Goal: Information Seeking & Learning: Check status

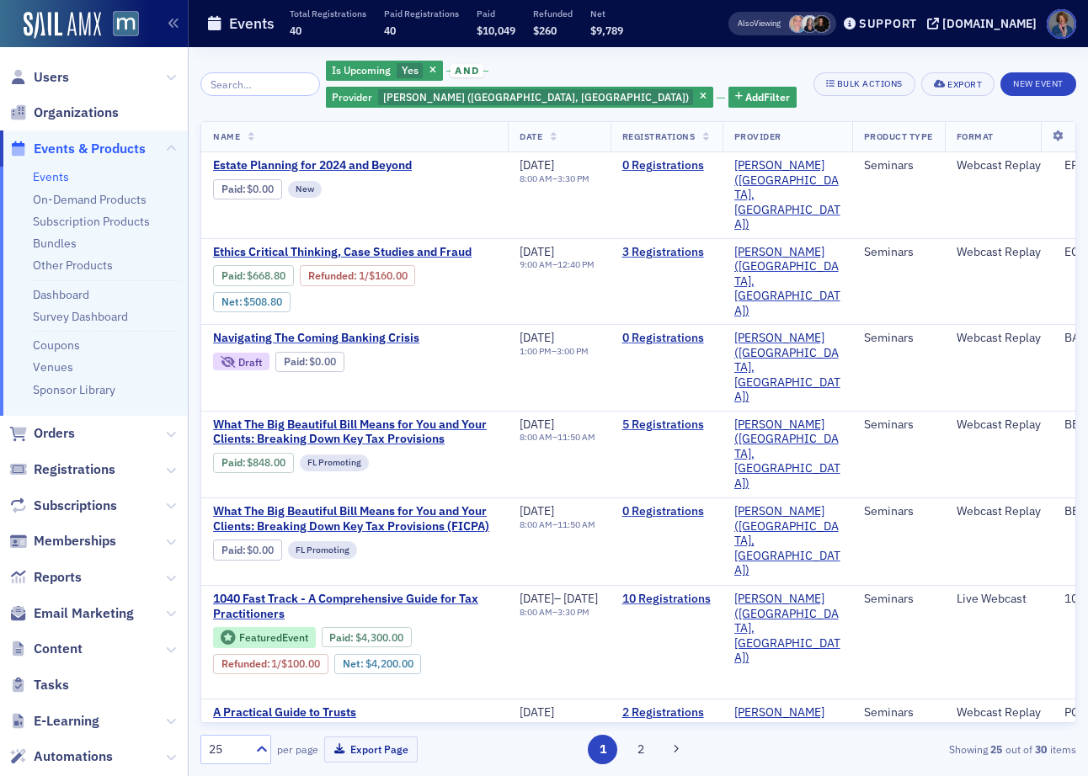
scroll to position [148, 0]
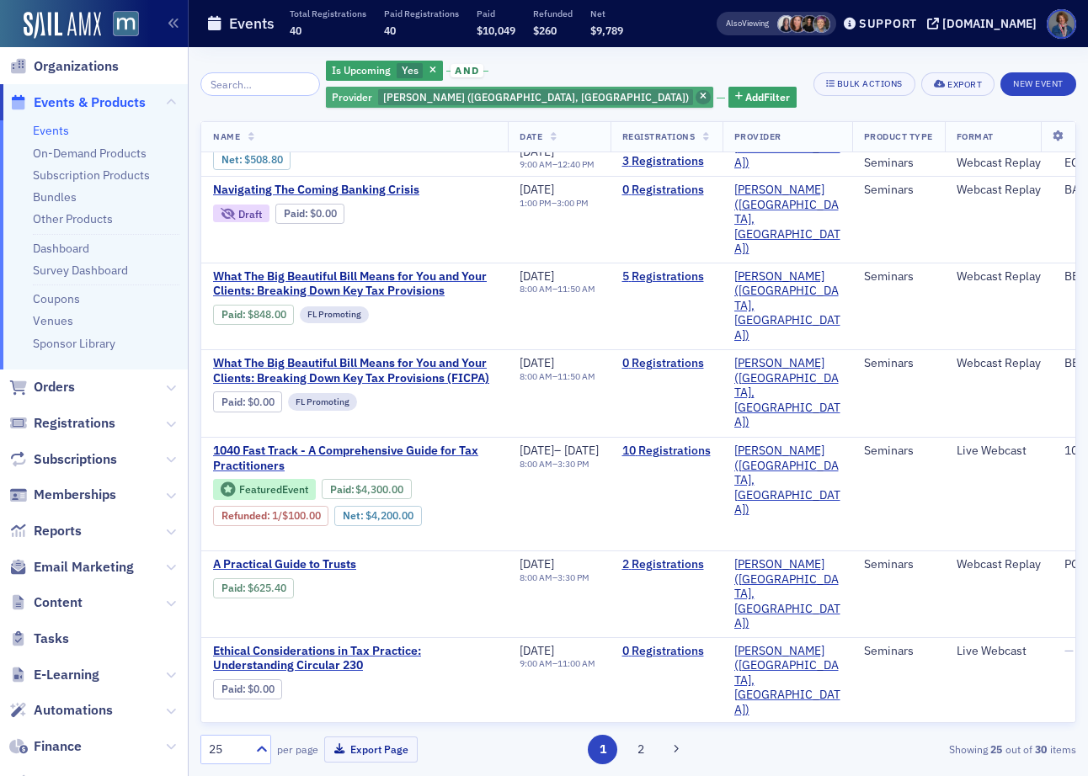
click at [707, 93] on icon "button" at bounding box center [703, 97] width 7 height 9
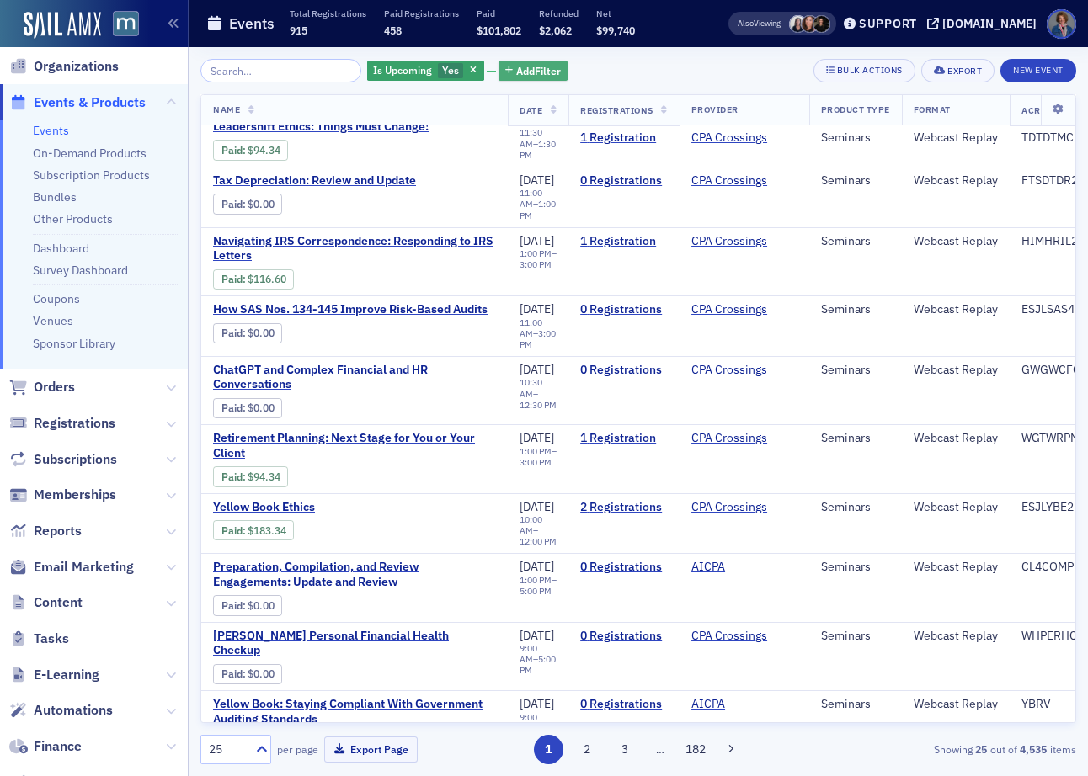
click at [523, 67] on span "Add Filter" at bounding box center [538, 70] width 45 height 15
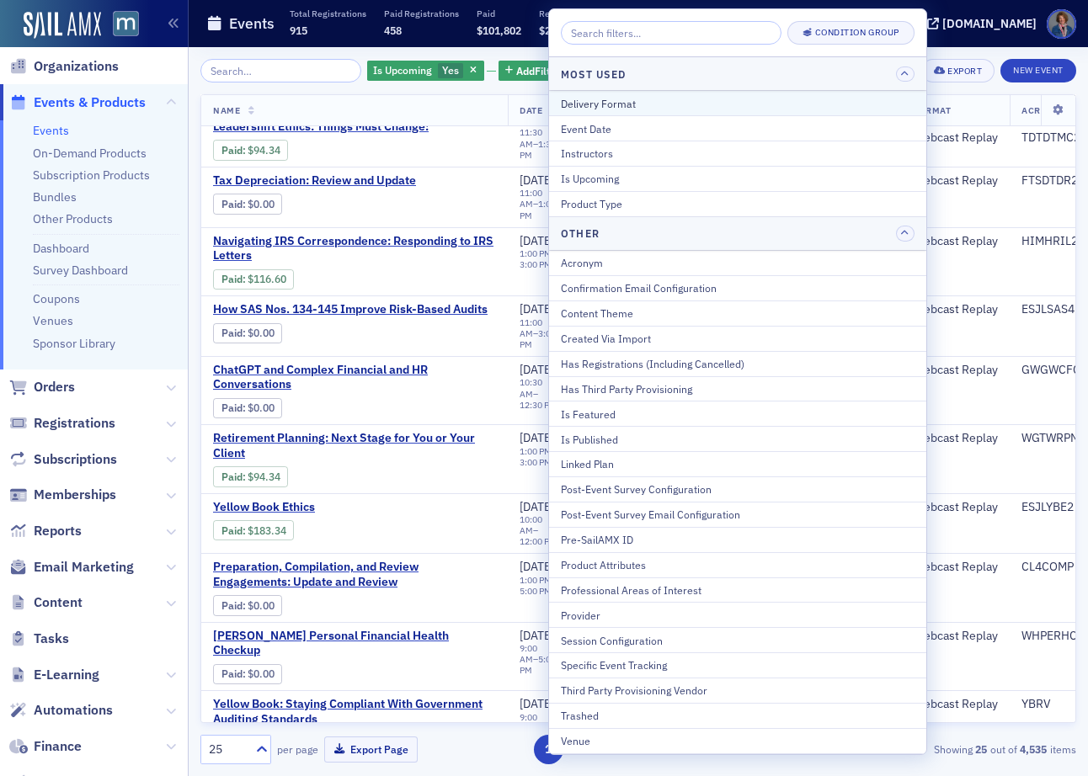
click at [611, 104] on div "Delivery Format" at bounding box center [738, 103] width 354 height 15
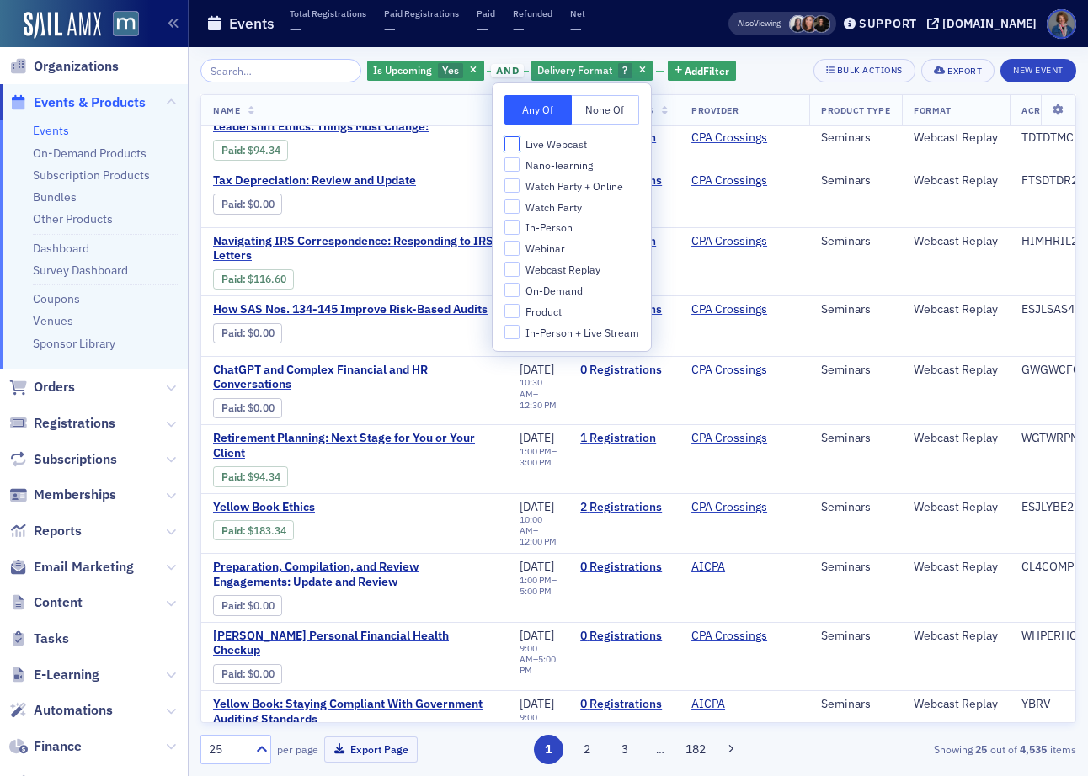
click at [510, 144] on input "Live Webcast" at bounding box center [511, 143] width 15 height 15
checkbox input "true"
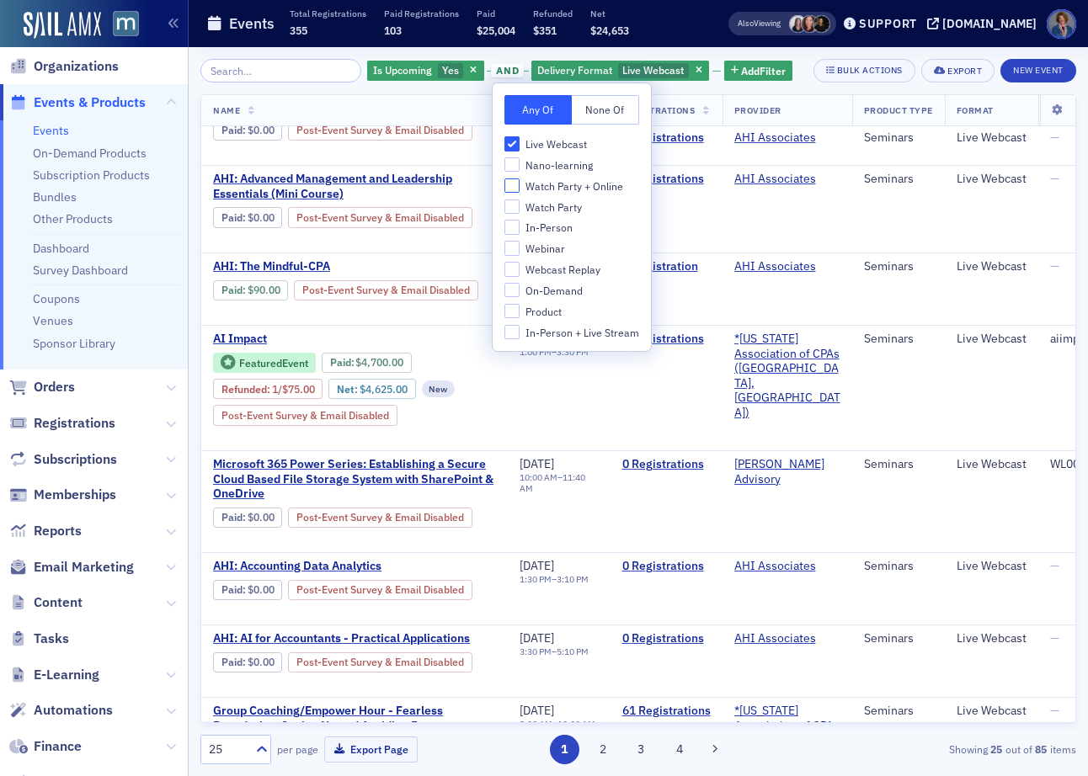
click at [509, 184] on input "Watch Party + Online" at bounding box center [511, 186] width 15 height 15
checkbox input "true"
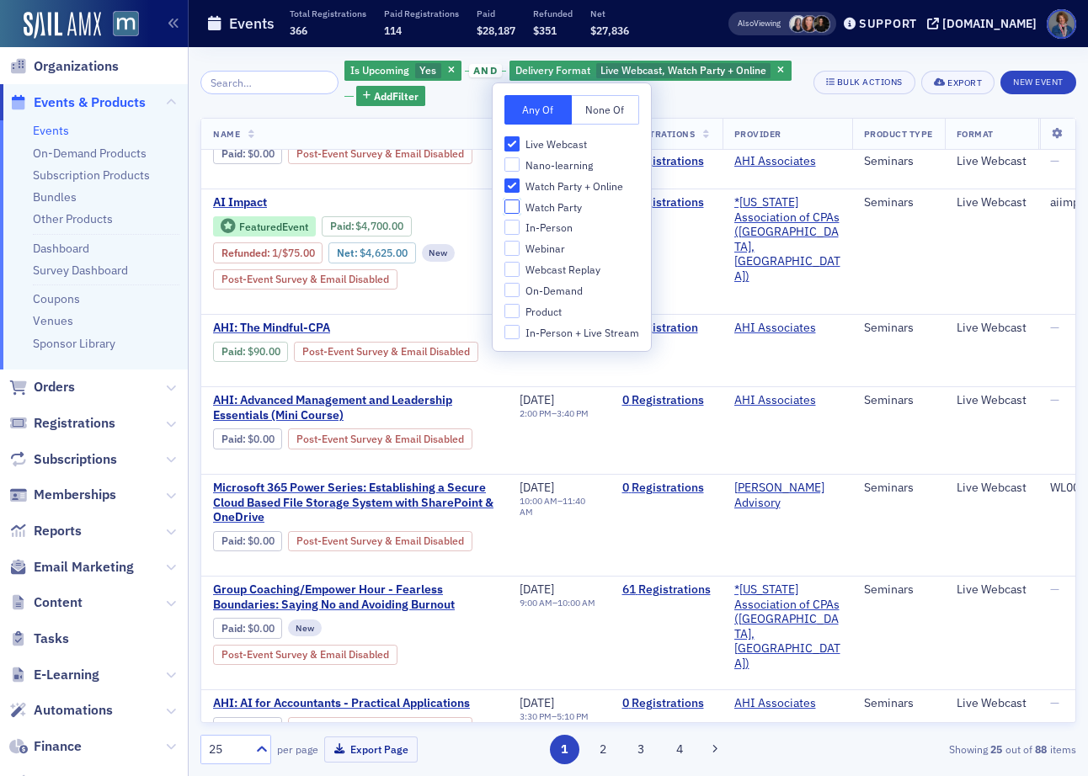
click at [509, 200] on input "Watch Party" at bounding box center [511, 207] width 15 height 15
checkbox input "true"
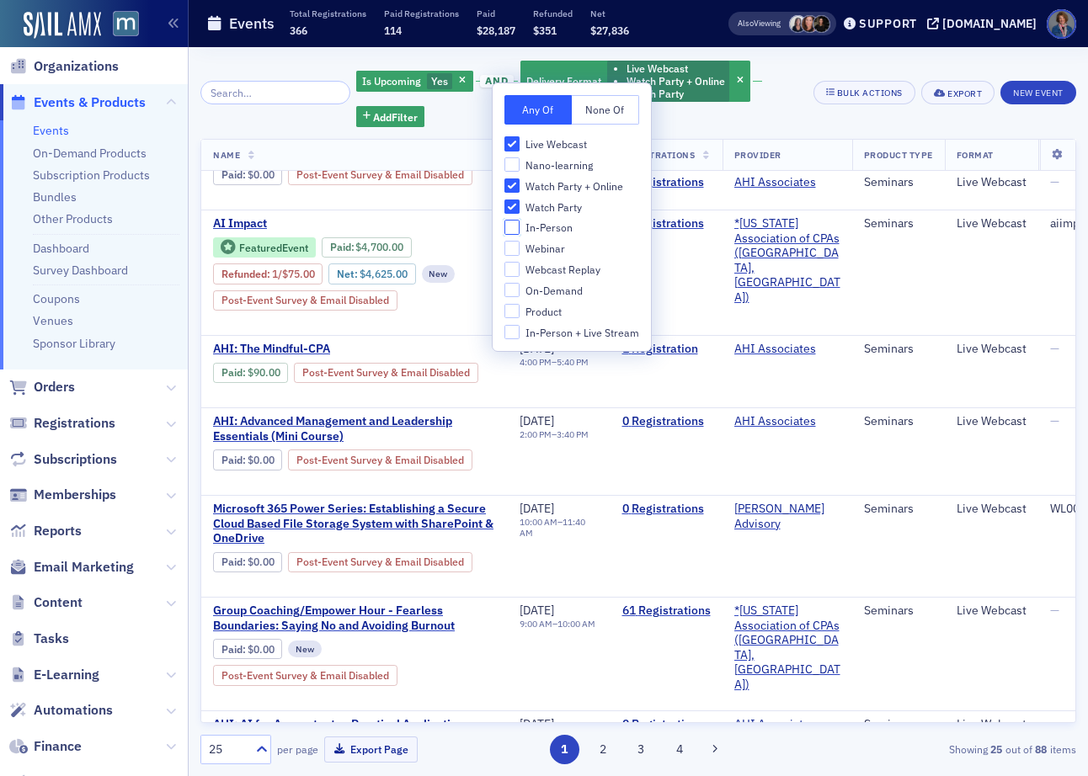
click at [513, 229] on input "In-Person" at bounding box center [511, 227] width 15 height 15
checkbox input "true"
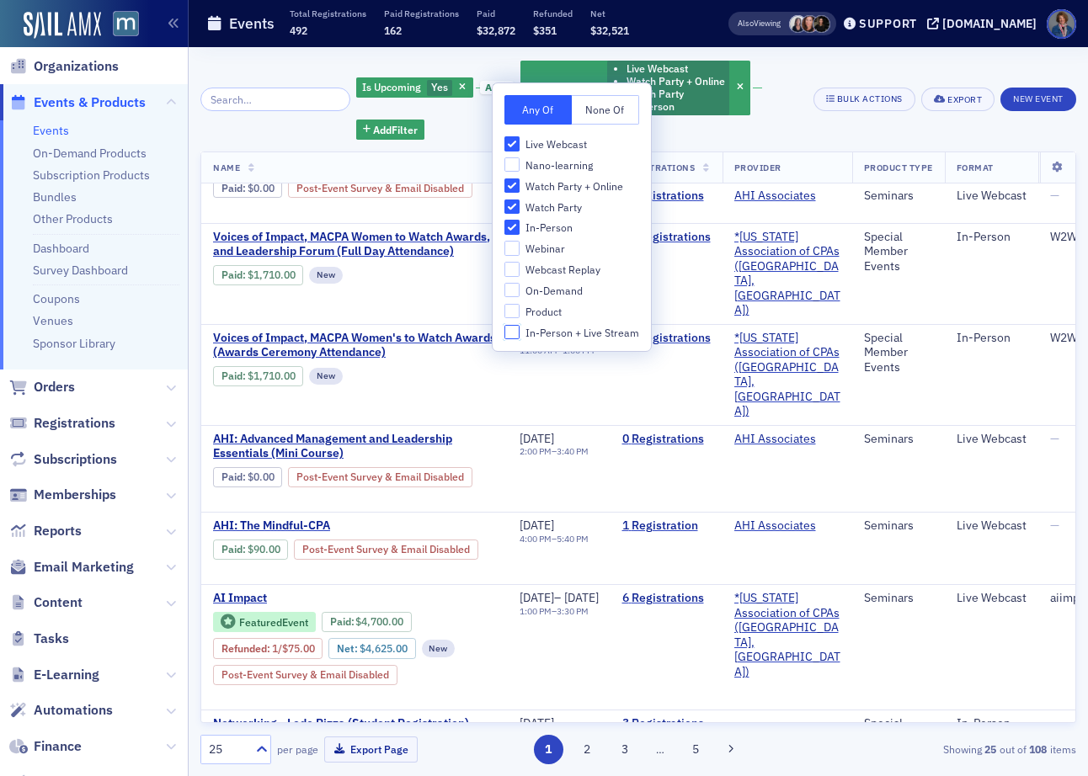
click at [515, 335] on input "In-Person + Live Stream" at bounding box center [511, 332] width 15 height 15
checkbox input "true"
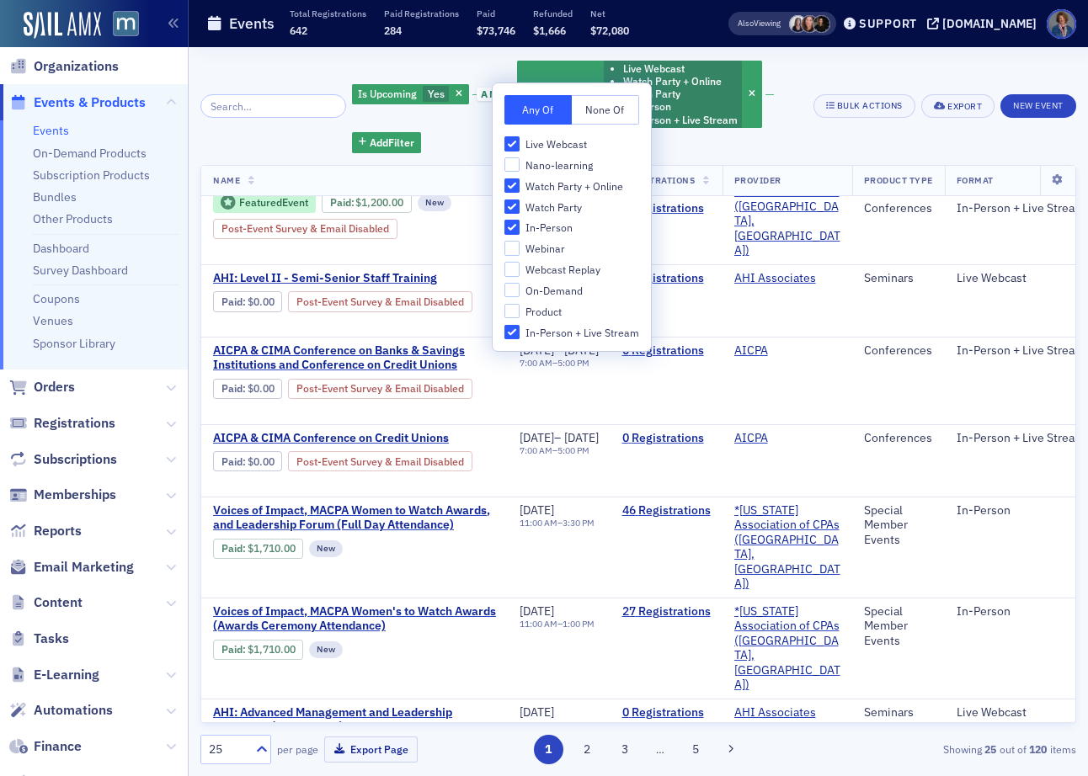
click at [793, 65] on div "Is Upcoming Yes and Delivery Format Live Webcast Watch Party + Online Watch Par…" at bounding box center [576, 106] width 449 height 94
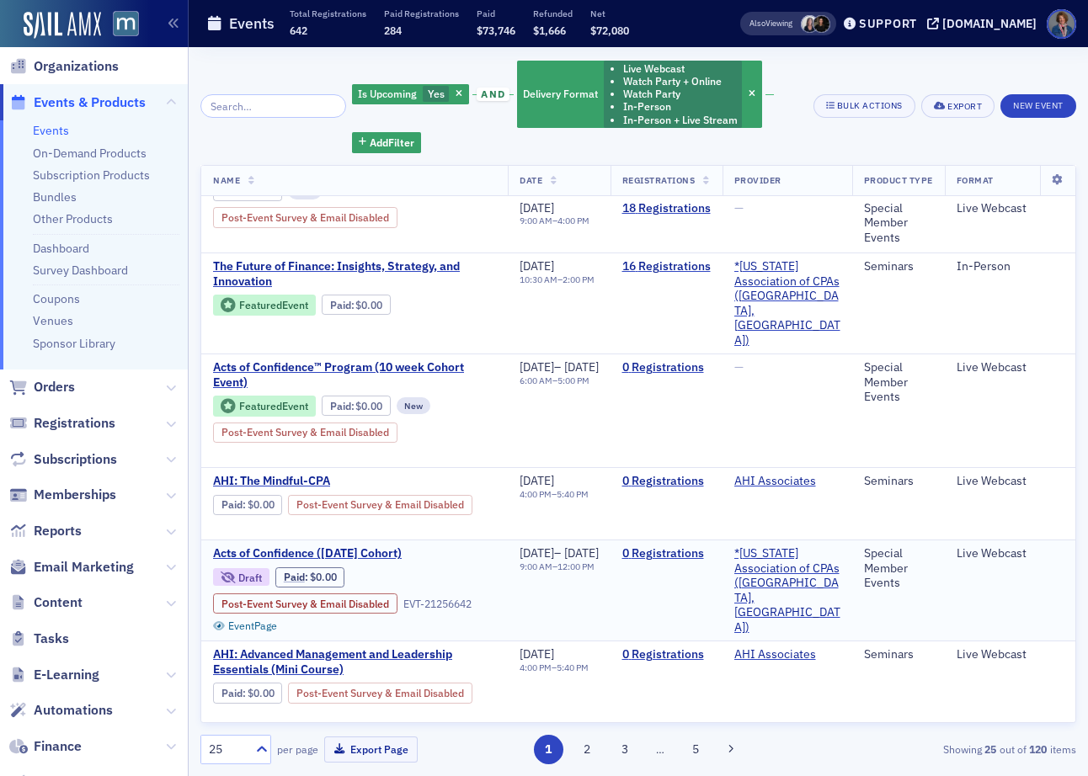
scroll to position [1693, 0]
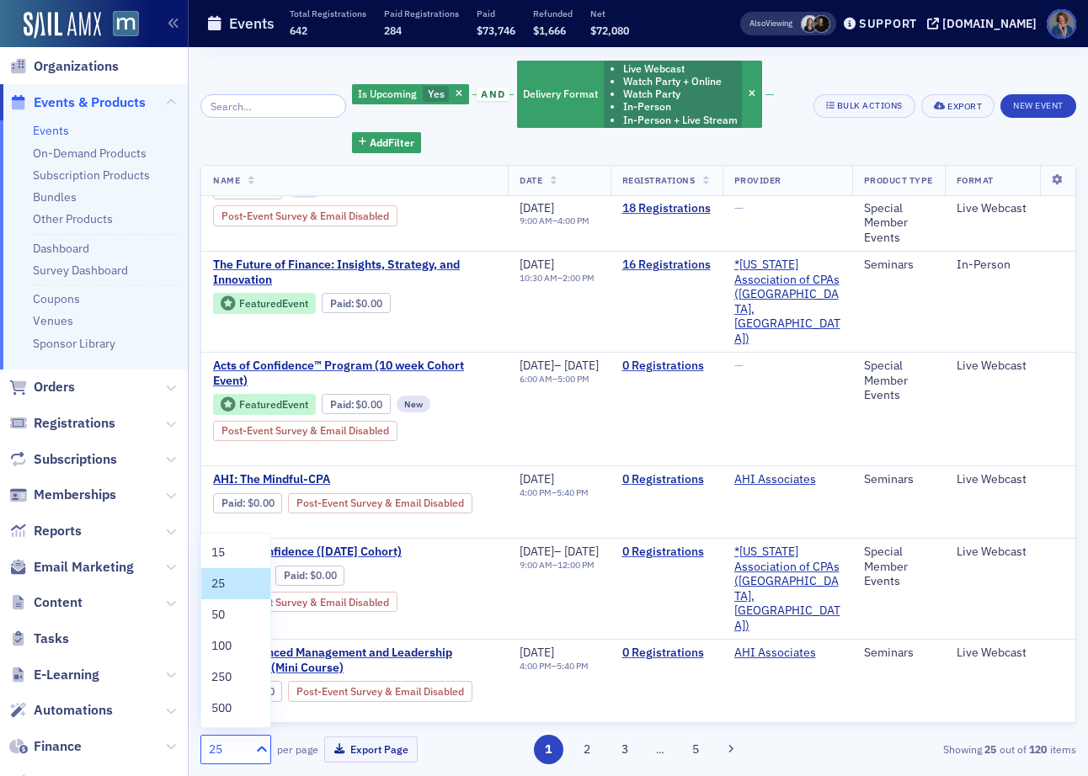
click at [263, 750] on icon at bounding box center [261, 749] width 17 height 17
click at [221, 619] on span "50" at bounding box center [217, 615] width 13 height 18
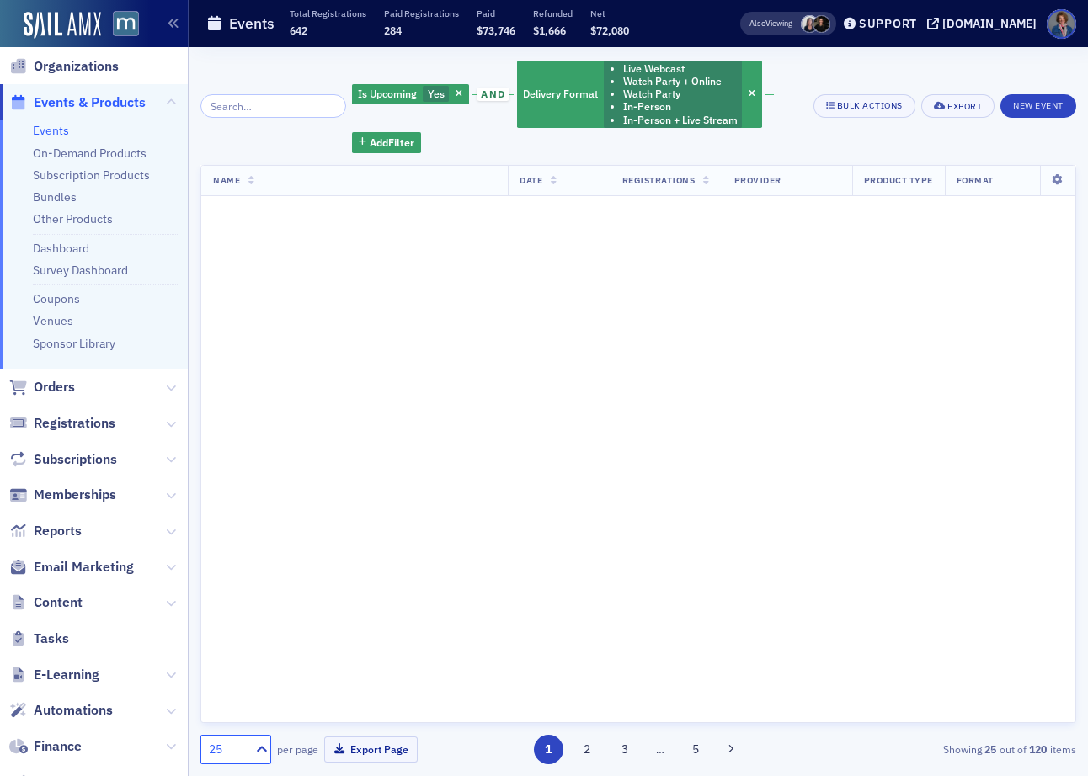
scroll to position [0, 0]
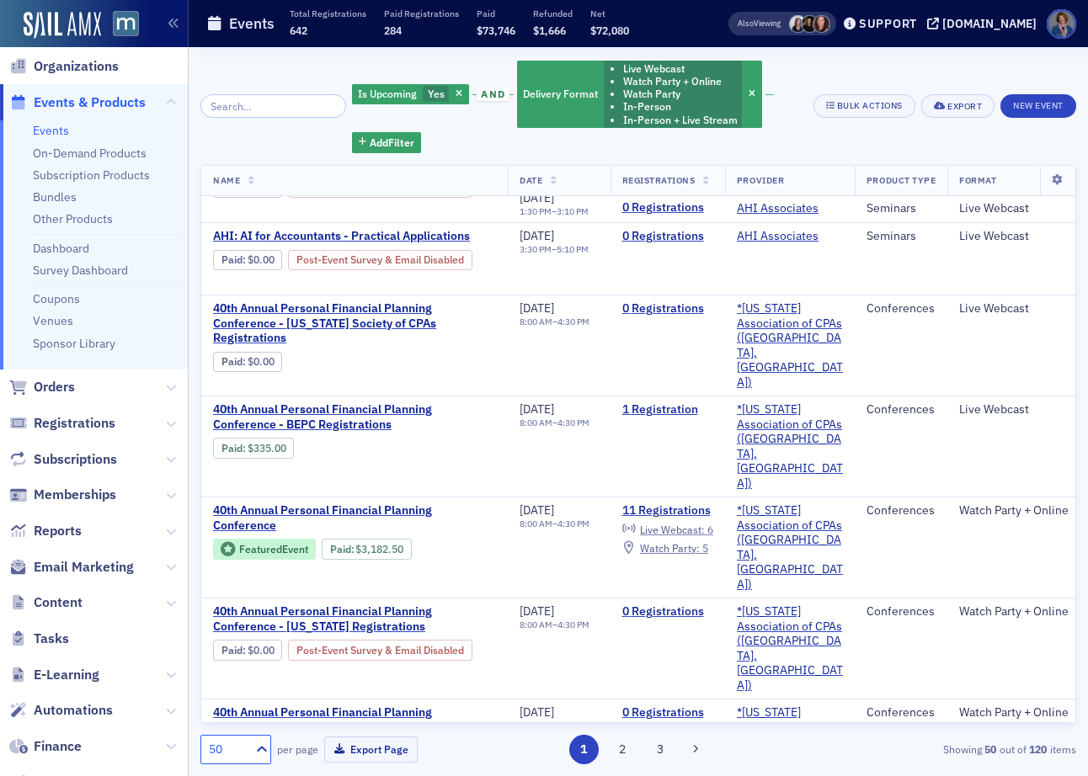
scroll to position [3839, 0]
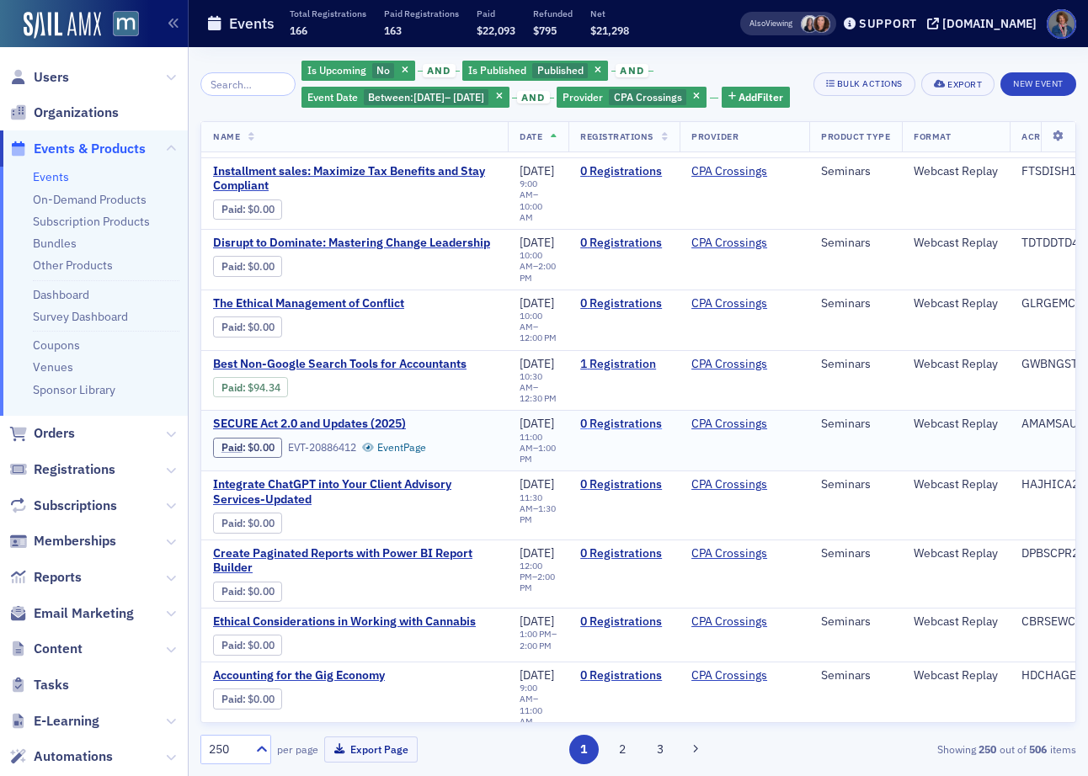
scroll to position [8391, 0]
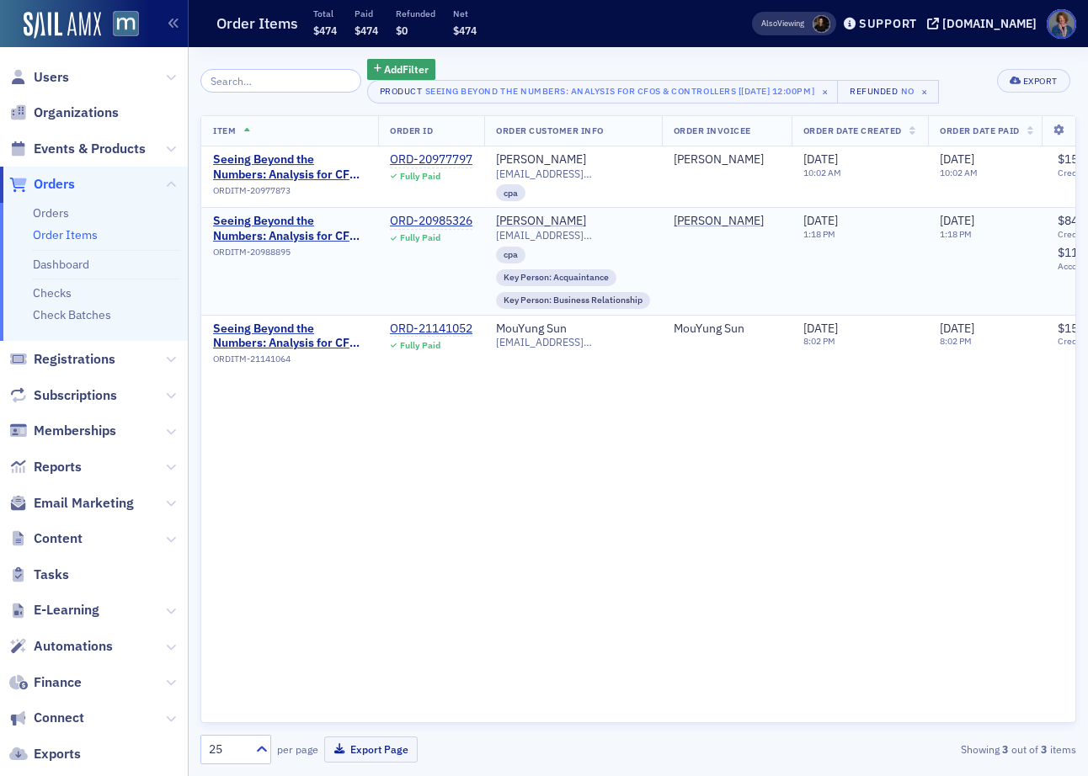
drag, startPoint x: 447, startPoint y: 296, endPoint x: 458, endPoint y: 242, distance: 55.0
click at [448, 294] on td "ORD-20985326 Fully Paid" at bounding box center [431, 261] width 106 height 107
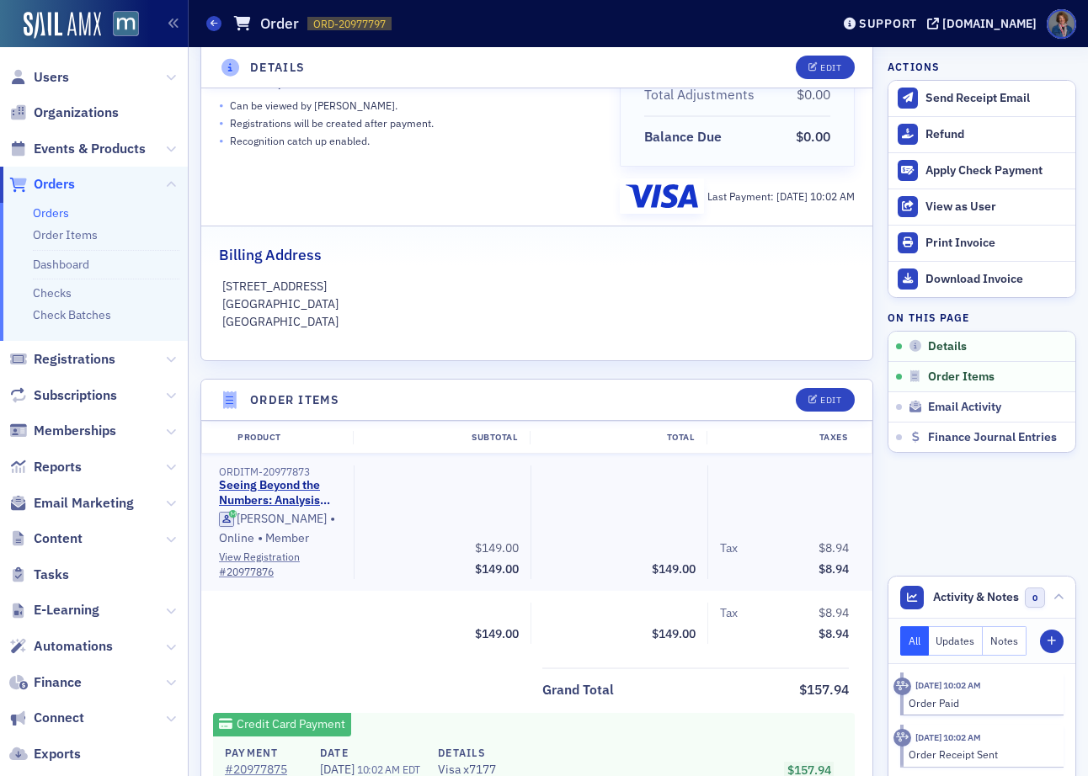
scroll to position [248, 0]
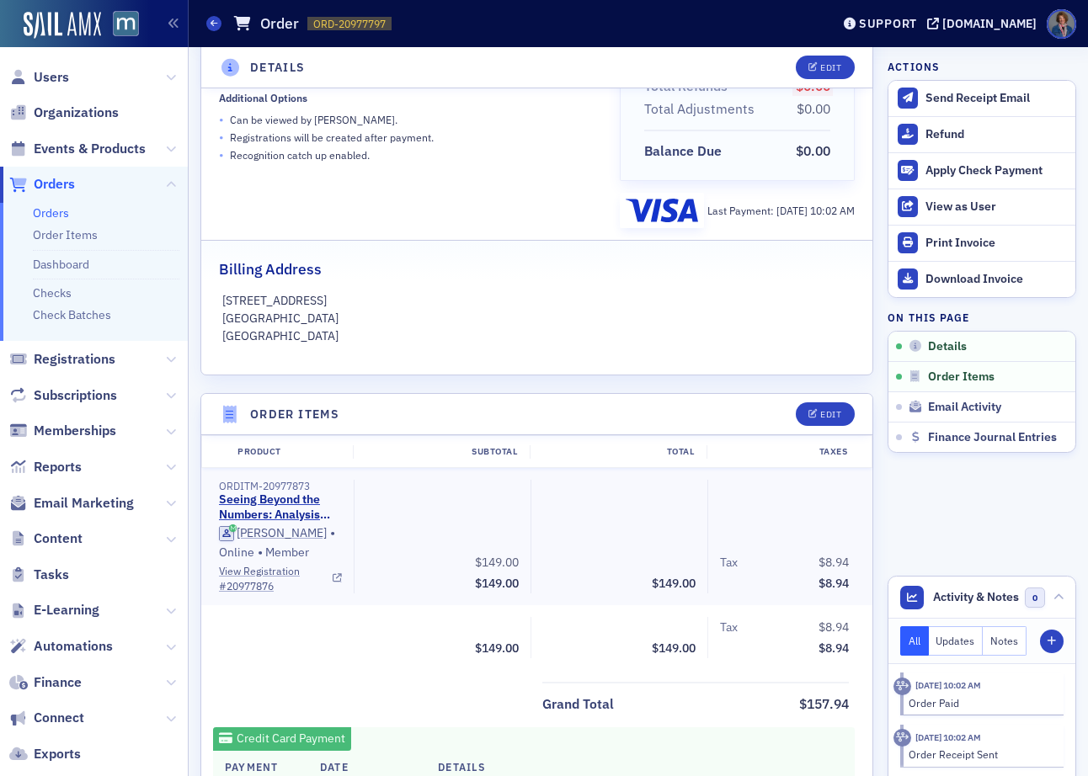
click at [333, 576] on icon at bounding box center [337, 578] width 9 height 9
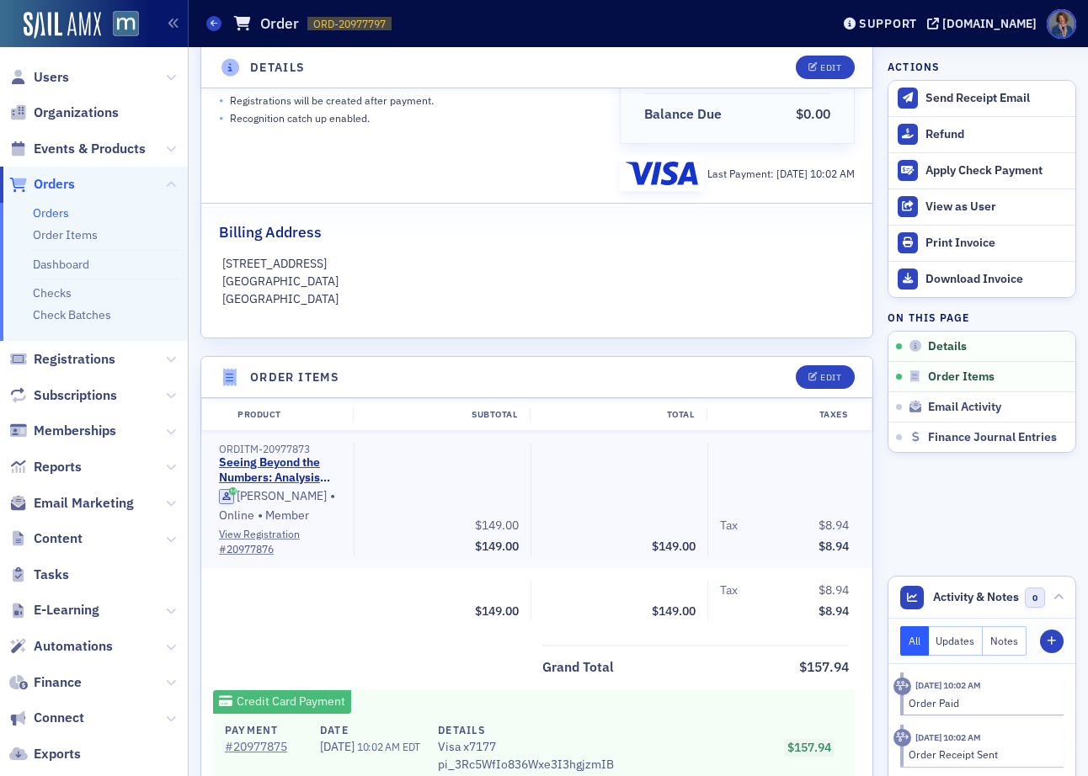
scroll to position [0, 0]
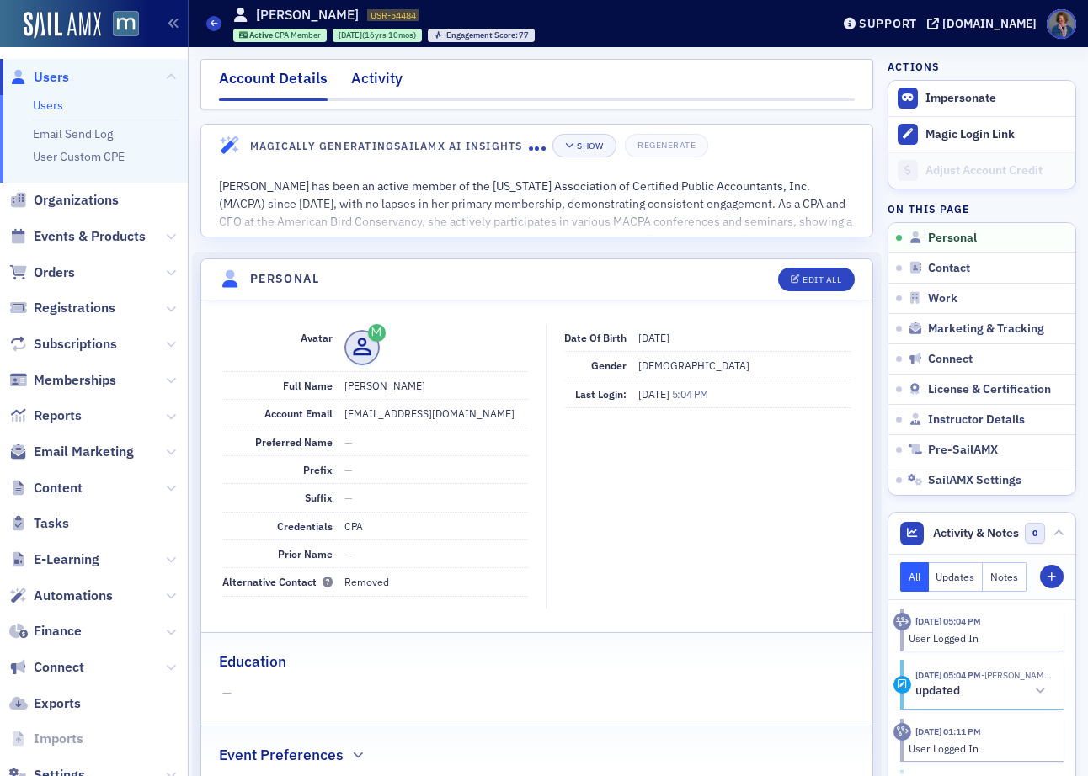
click at [378, 78] on div "Activity" at bounding box center [376, 82] width 51 height 31
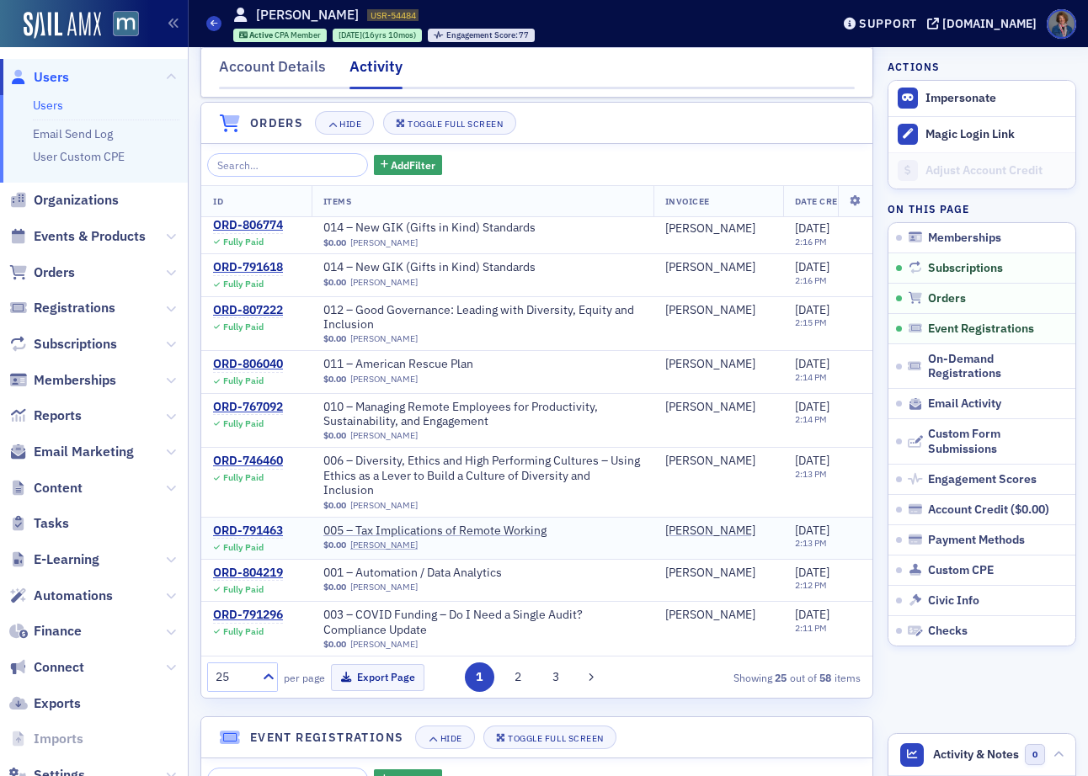
scroll to position [889, 0]
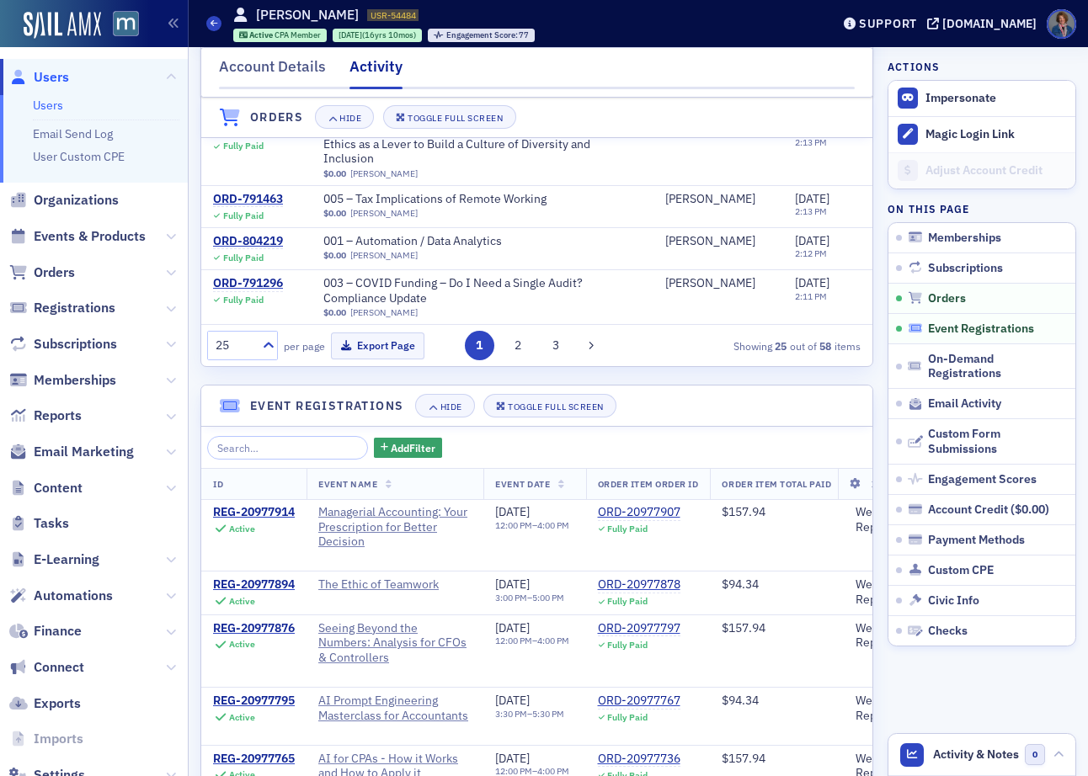
click at [938, 333] on span "Event Registrations" at bounding box center [981, 329] width 106 height 15
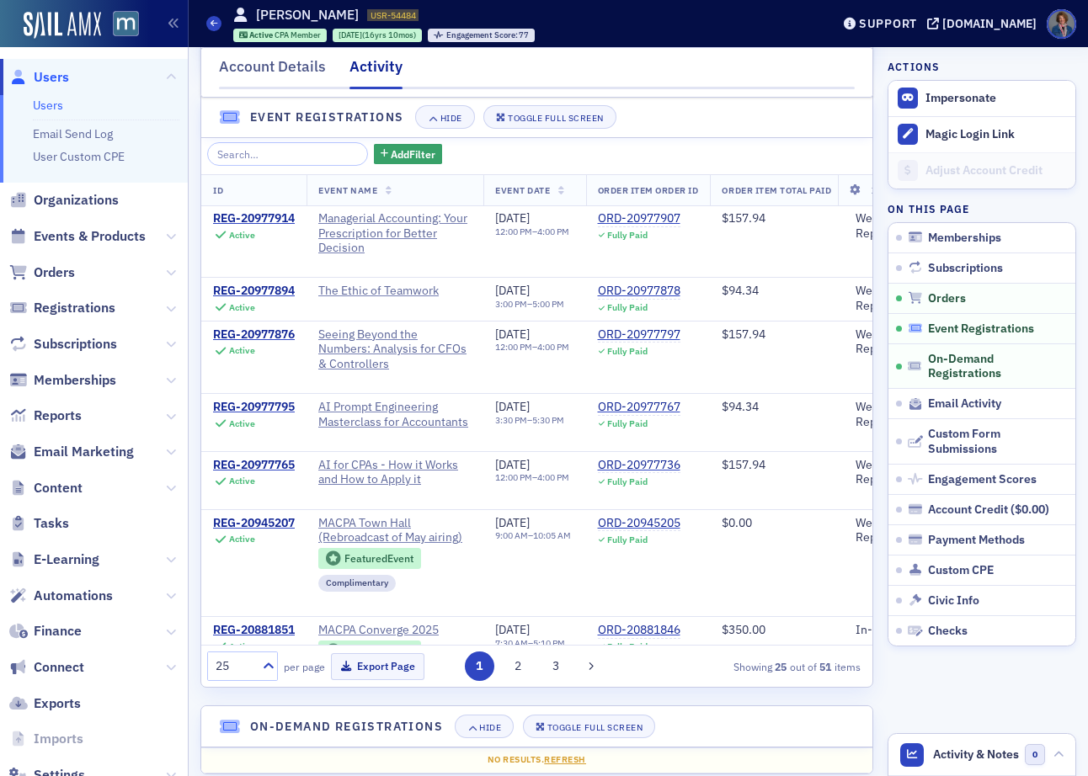
scroll to position [1189, 0]
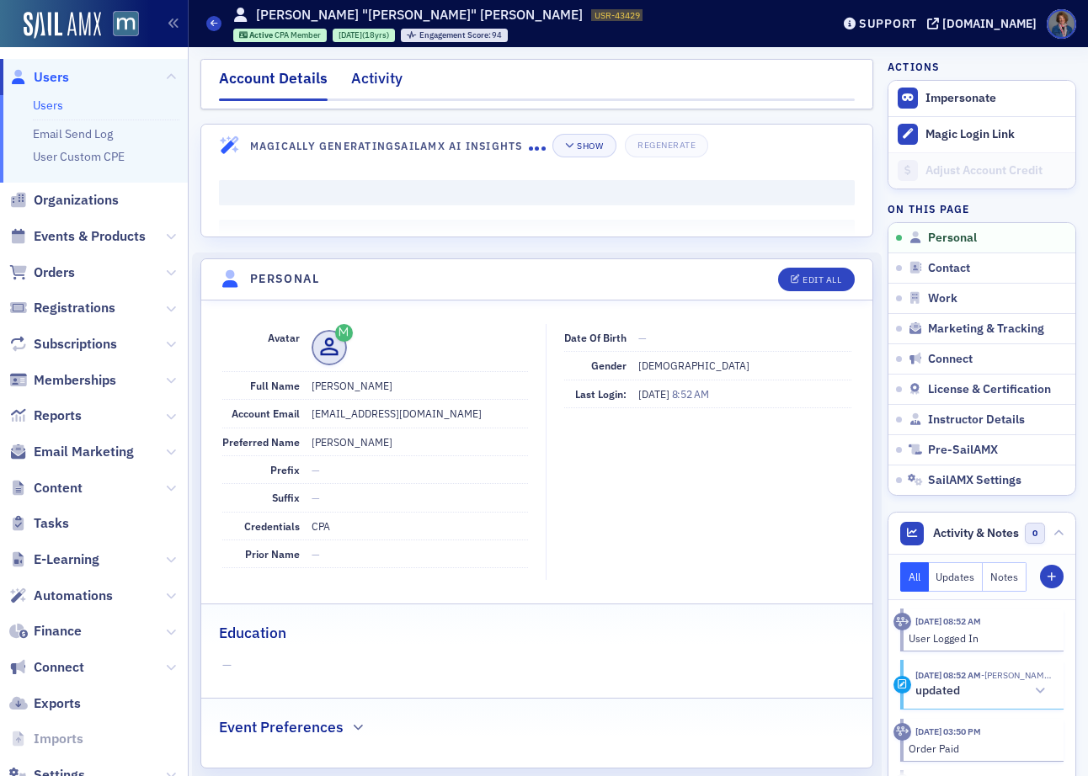
click at [378, 84] on div "Activity" at bounding box center [376, 82] width 51 height 31
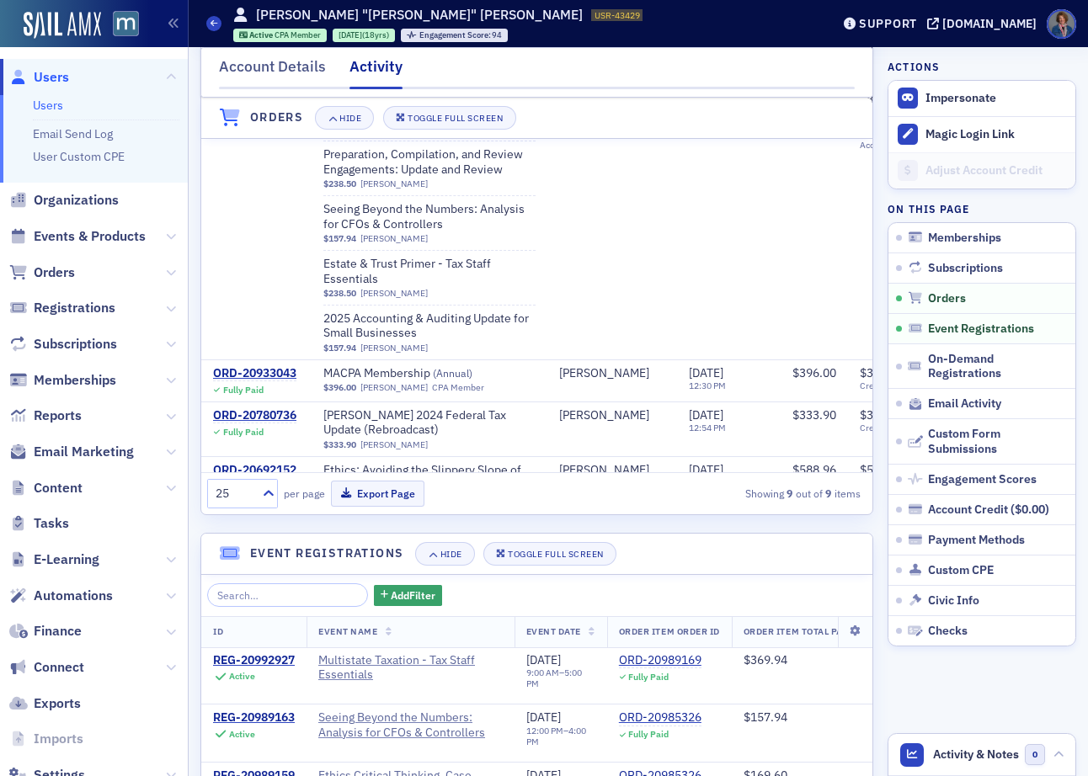
scroll to position [598, 0]
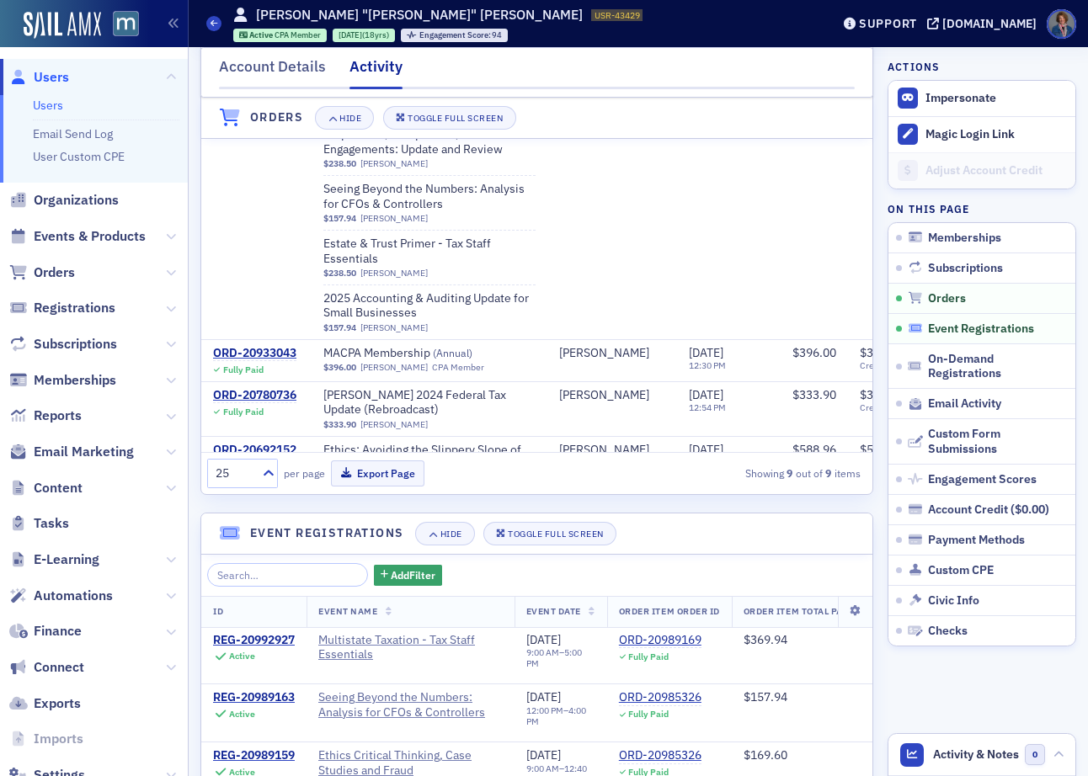
click at [944, 330] on span "Event Registrations" at bounding box center [981, 329] width 106 height 15
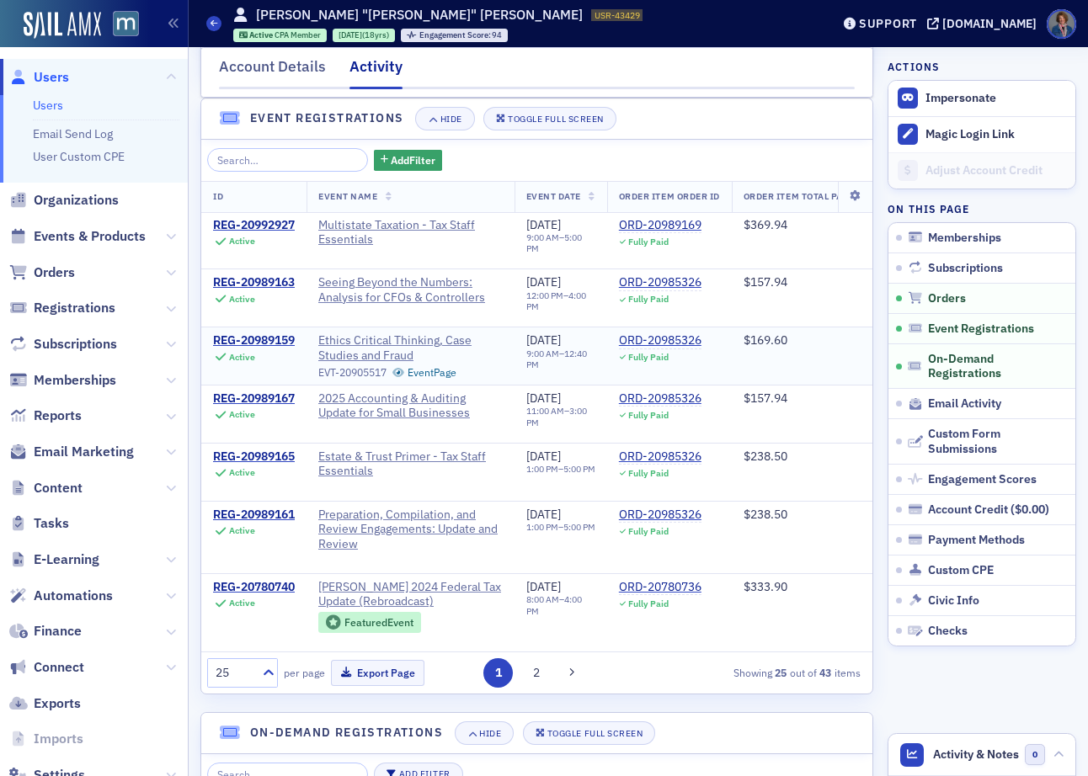
scroll to position [1026, 0]
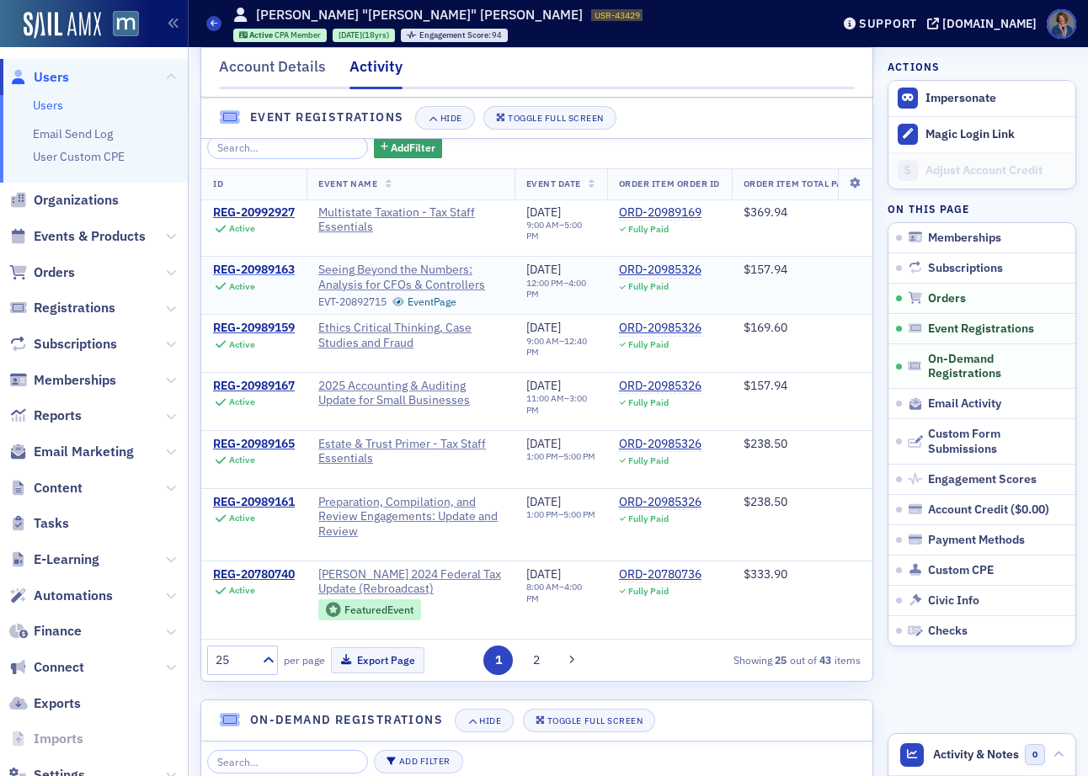
click at [269, 278] on div "REG-20989163" at bounding box center [254, 270] width 82 height 15
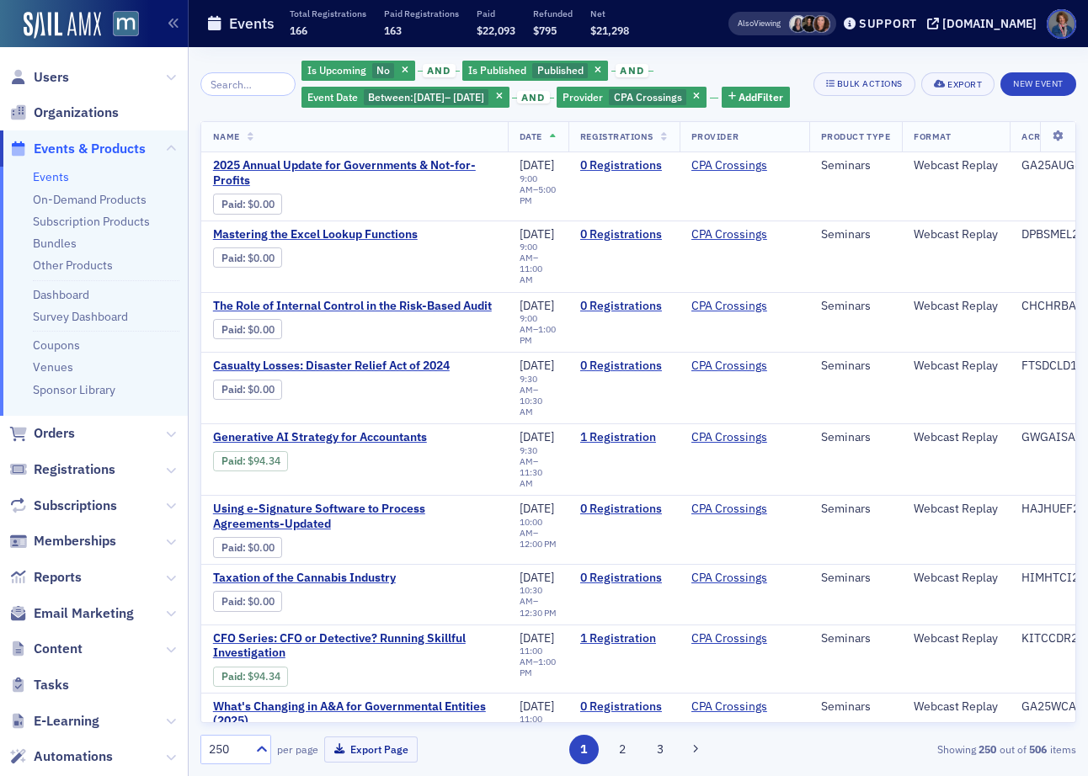
scroll to position [8391, 0]
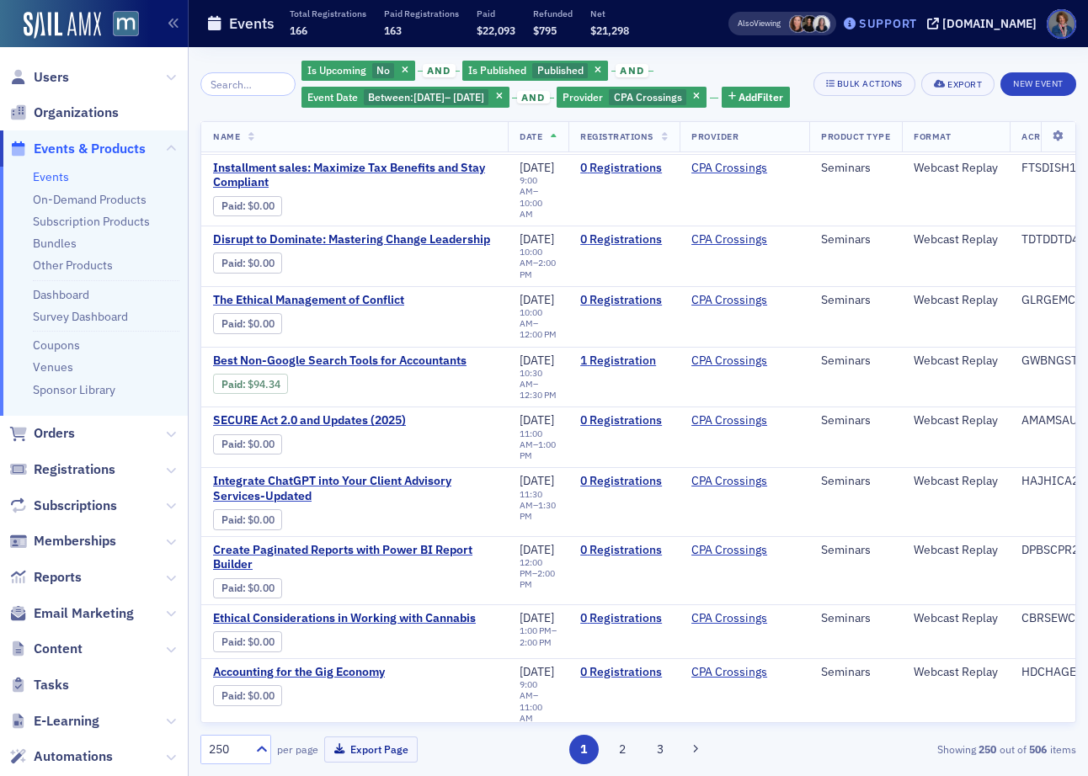
click at [910, 25] on div "Support" at bounding box center [888, 23] width 58 height 15
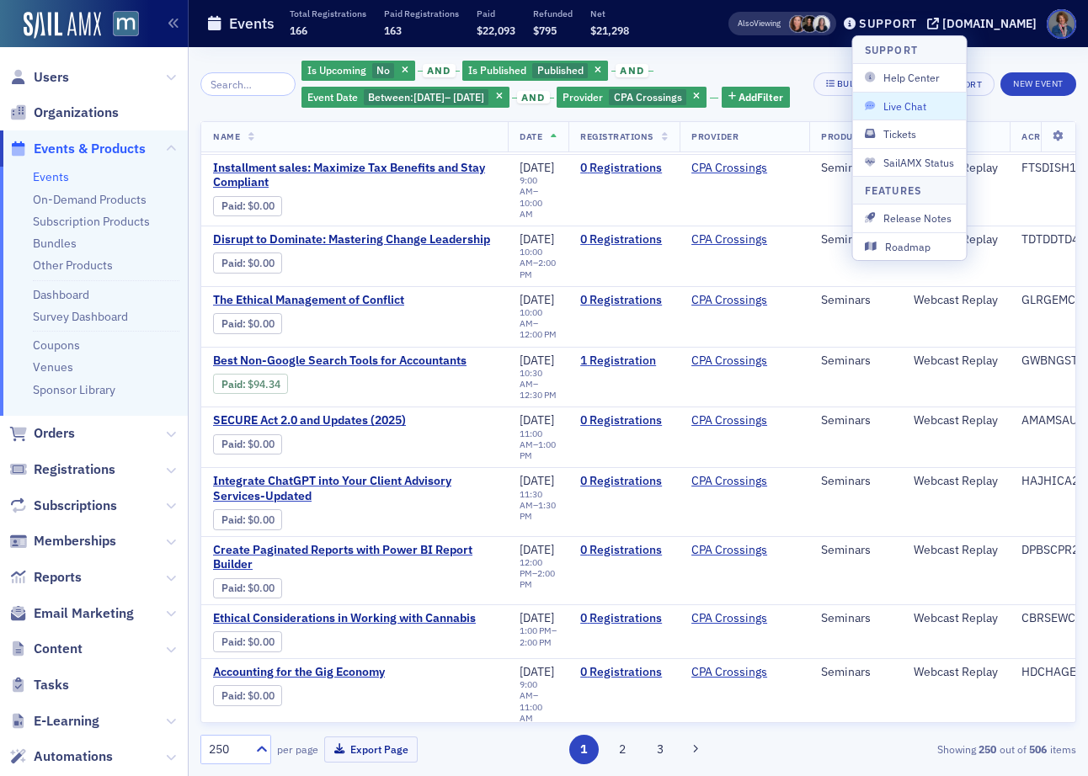
click at [917, 106] on span "Live Chat" at bounding box center [910, 106] width 90 height 15
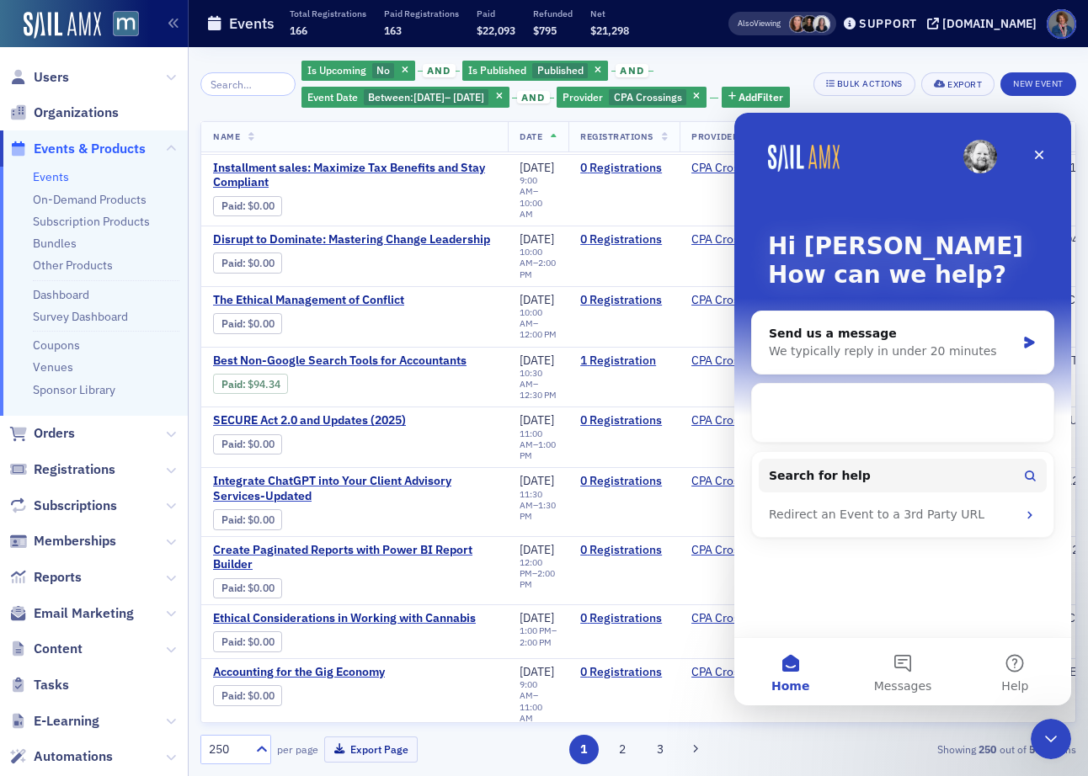
scroll to position [0, 0]
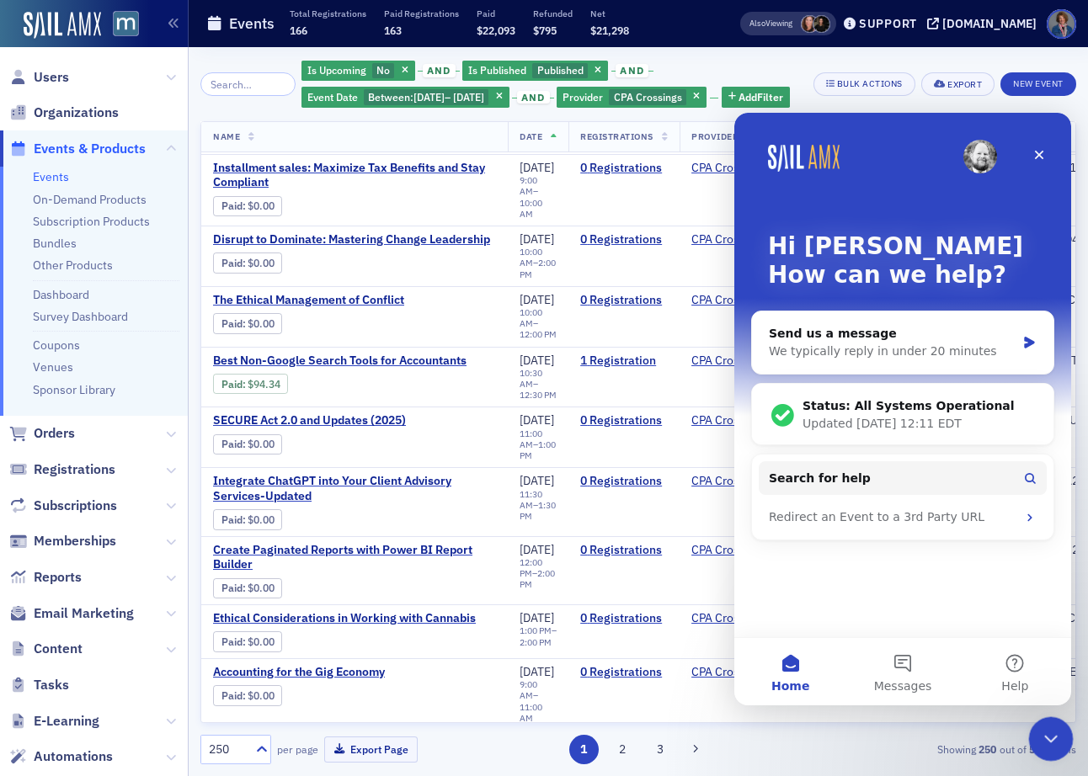
click at [1046, 738] on icon "Close Intercom Messenger" at bounding box center [1049, 736] width 12 height 7
